Goal: Navigation & Orientation: Find specific page/section

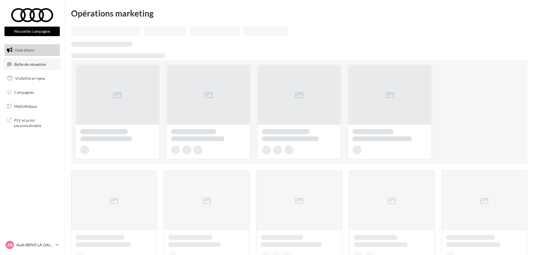
click at [22, 66] on span "Boîte de réception" at bounding box center [30, 64] width 32 height 5
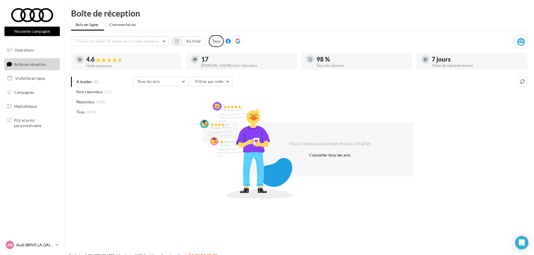
click at [54, 247] on link "AB Audi BRIVE LA GAILLARDE audi-briv-lab" at bounding box center [31, 244] width 55 height 11
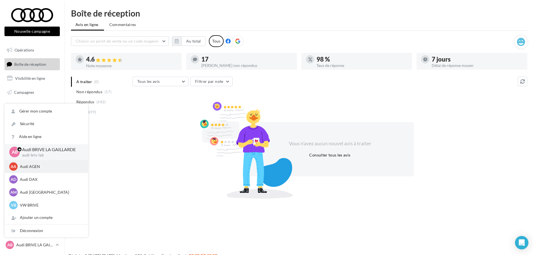
click at [59, 167] on p "Audi AGEN" at bounding box center [51, 167] width 62 height 6
